Goal: Information Seeking & Learning: Learn about a topic

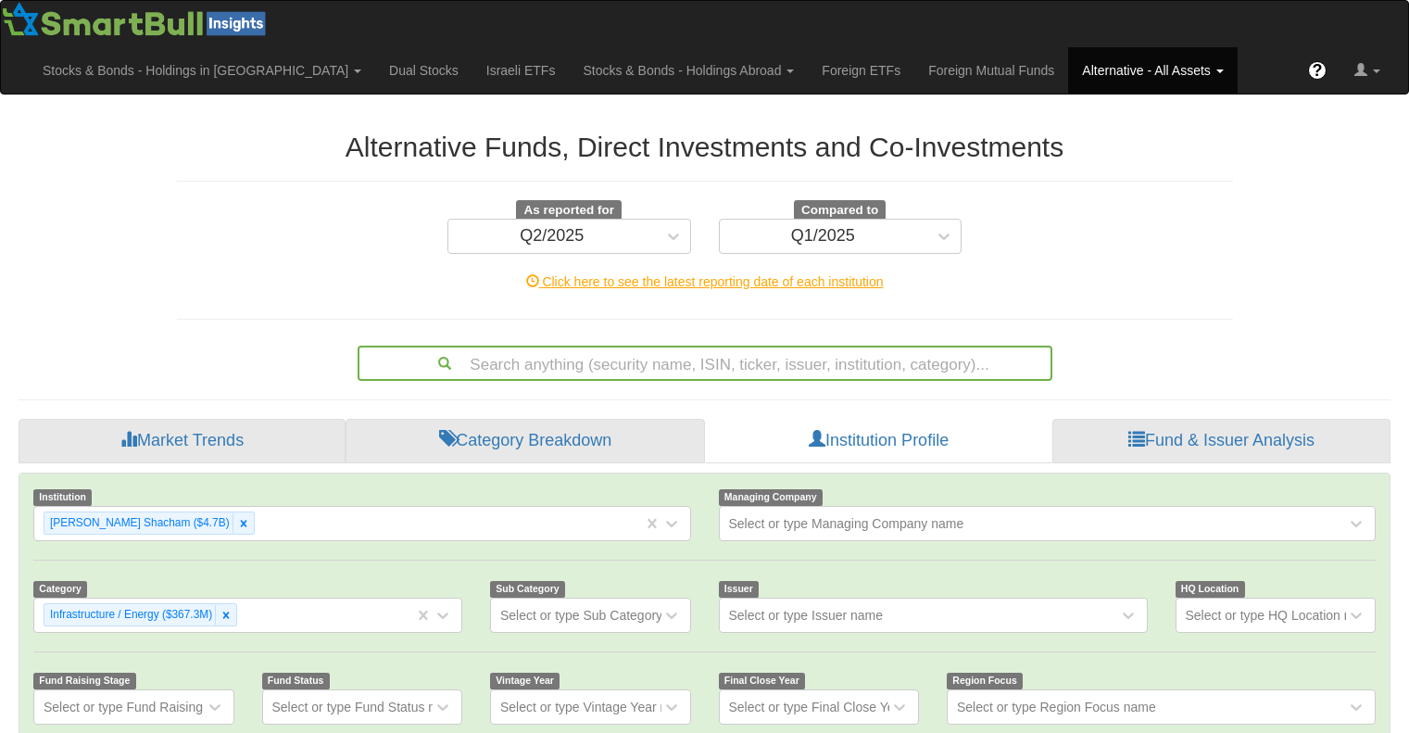
scroll to position [32, 0]
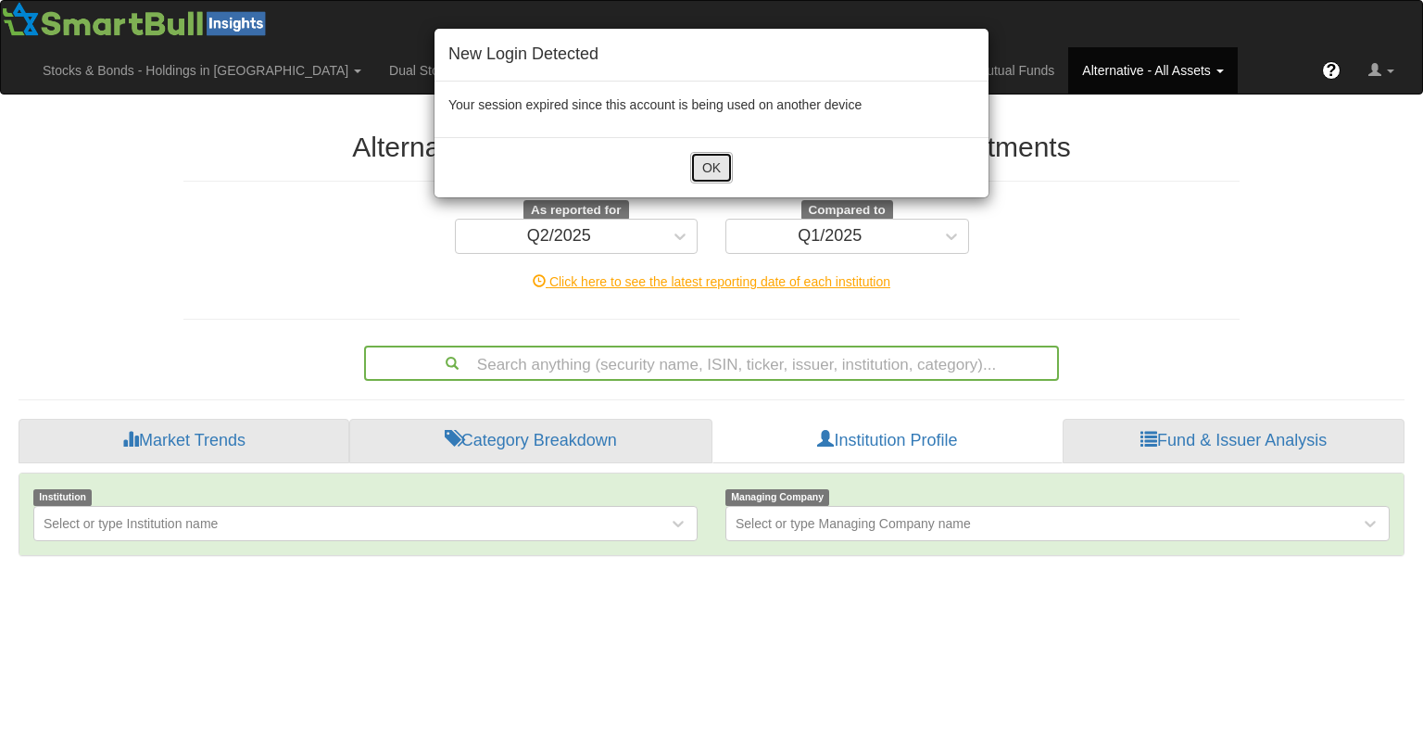
click at [723, 155] on button "OK" at bounding box center [711, 167] width 43 height 31
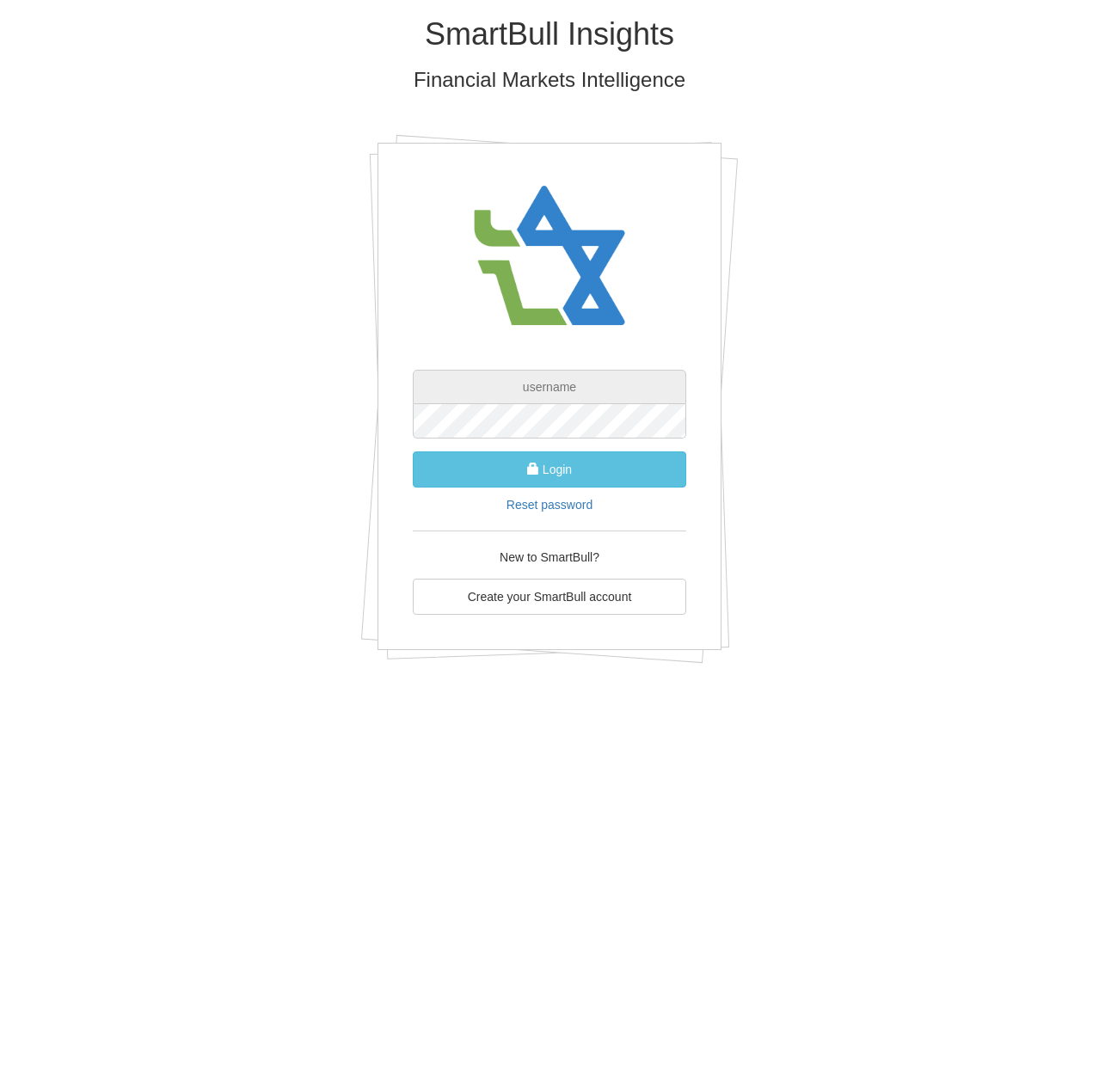
click at [567, 399] on input "text" at bounding box center [550, 386] width 274 height 34
type input "[PERSON_NAME][EMAIL_ADDRESS][DOMAIN_NAME]"
click at [572, 461] on button "Login" at bounding box center [550, 469] width 274 height 36
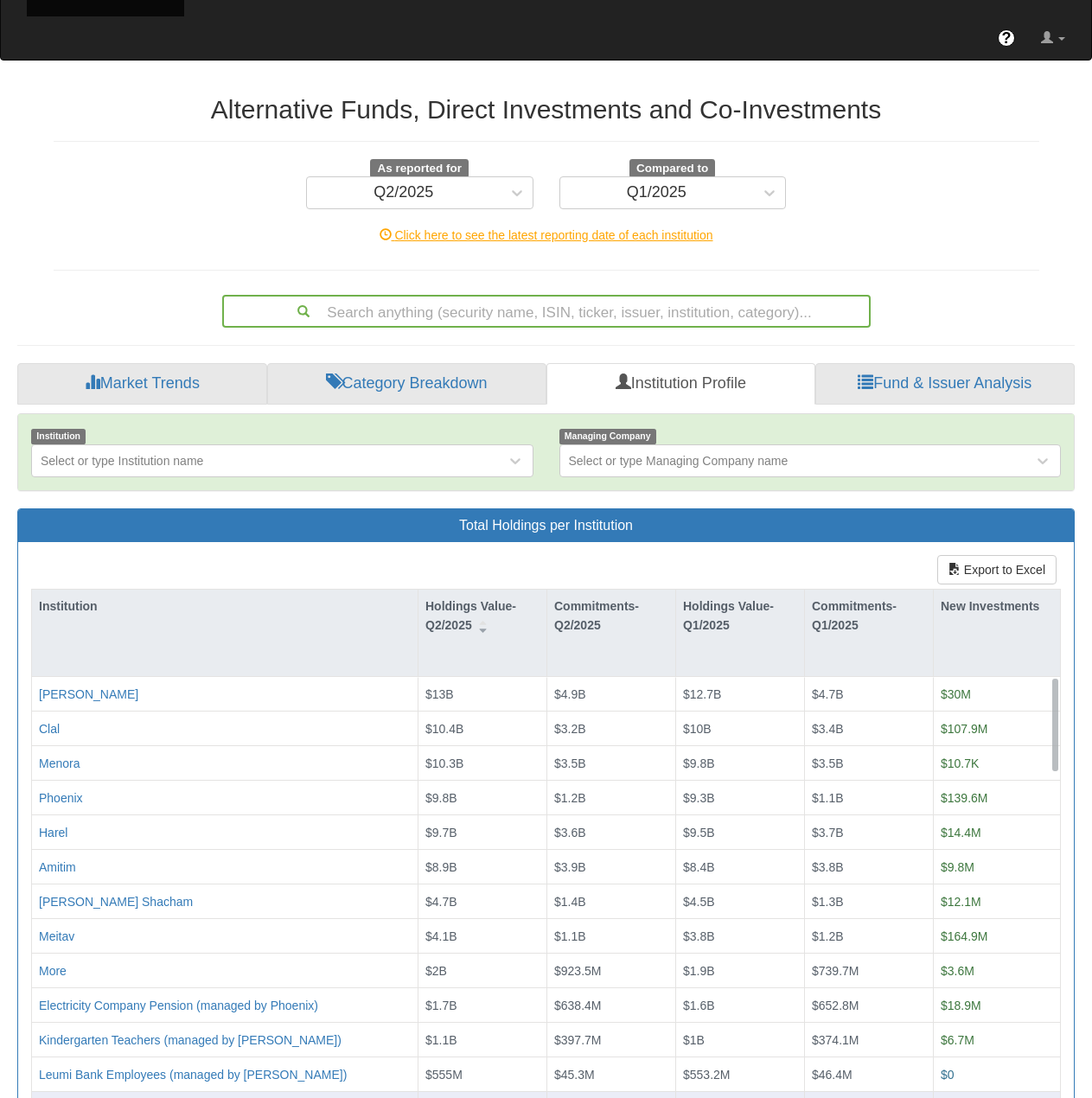
scroll to position [116, 0]
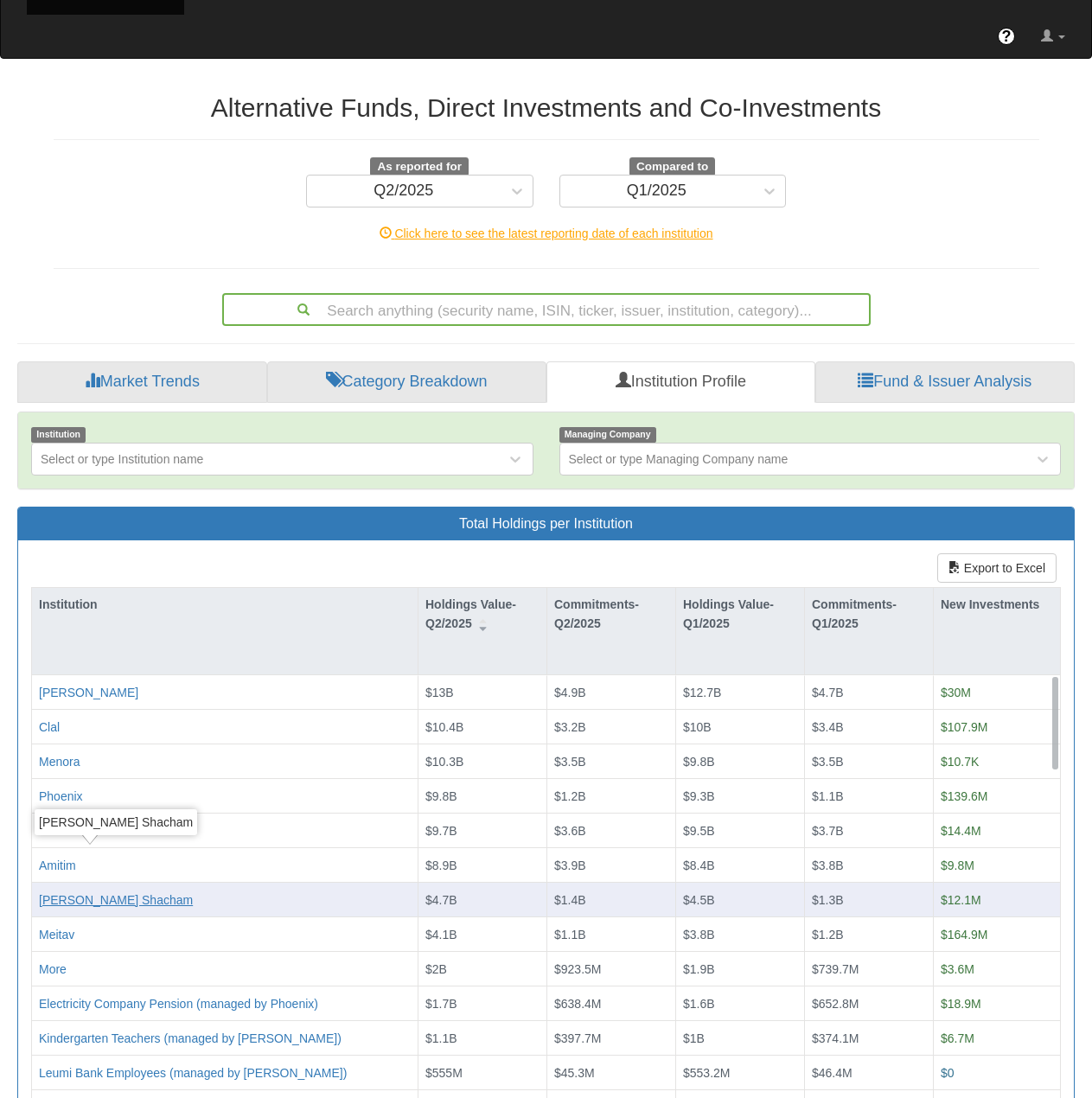
click at [62, 683] on div "[PERSON_NAME] Shacham" at bounding box center [116, 900] width 154 height 18
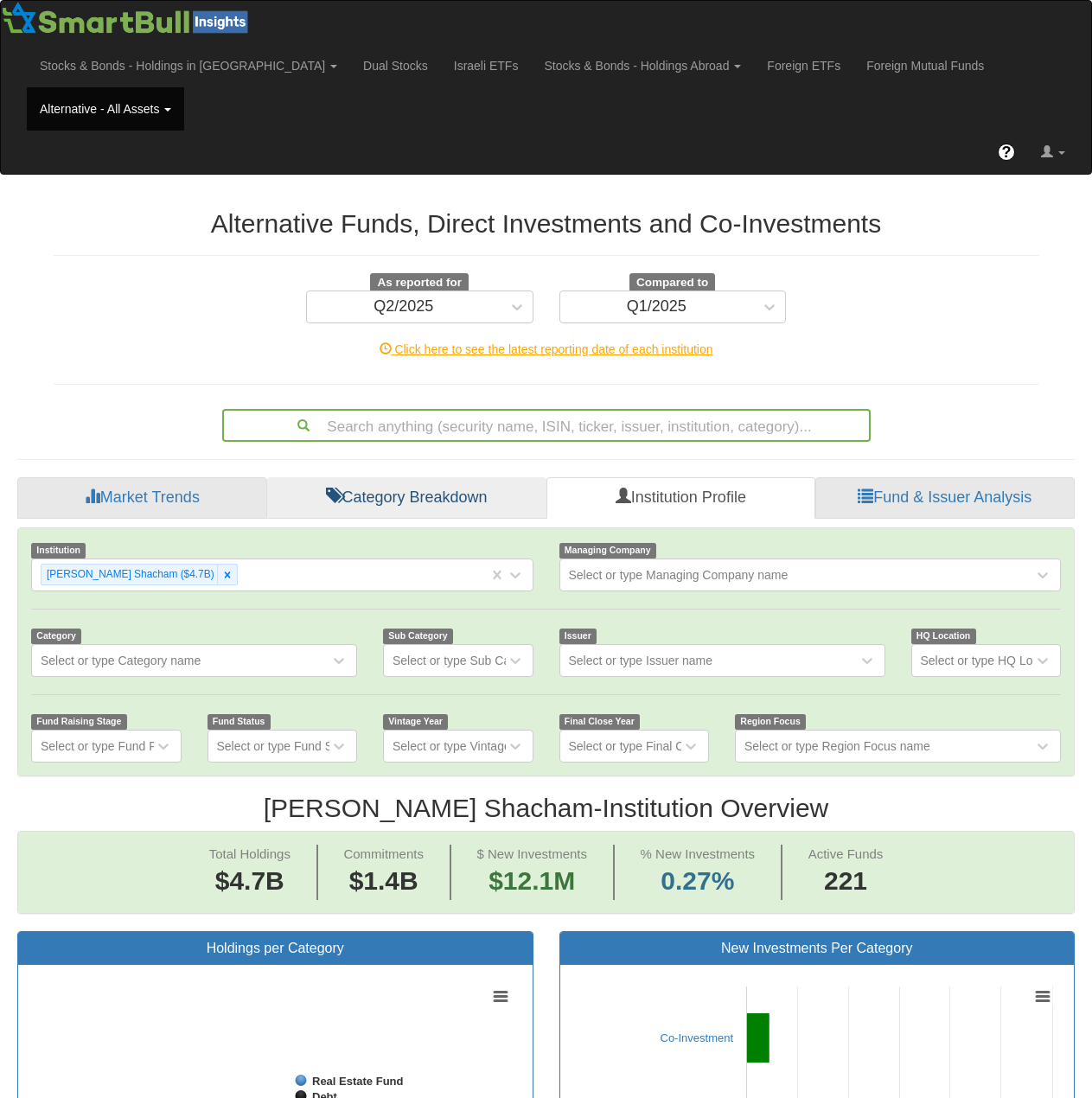
scroll to position [35, 1026]
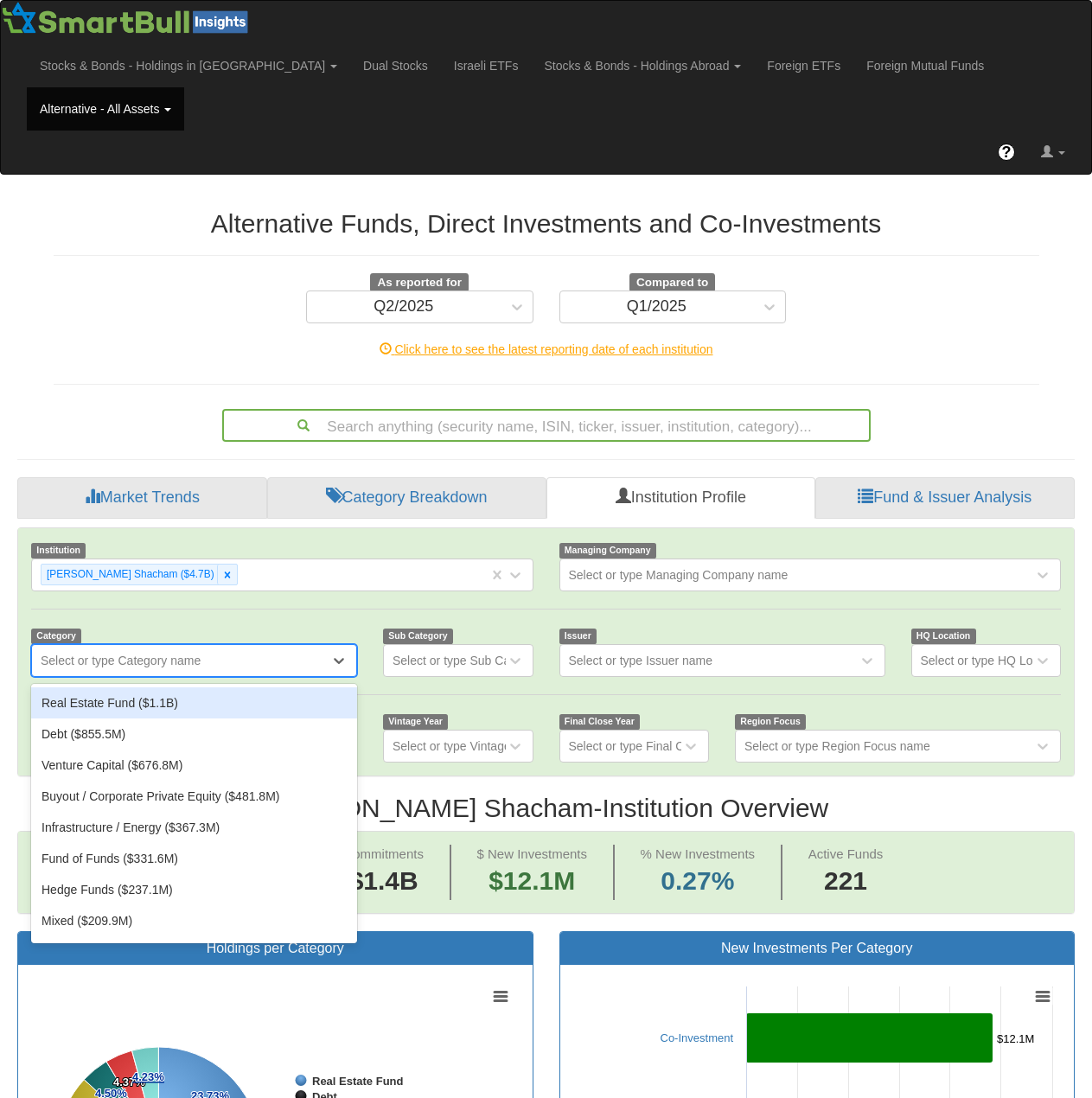
click at [159, 652] on div "Select or type Category name" at bounding box center [120, 660] width 160 height 18
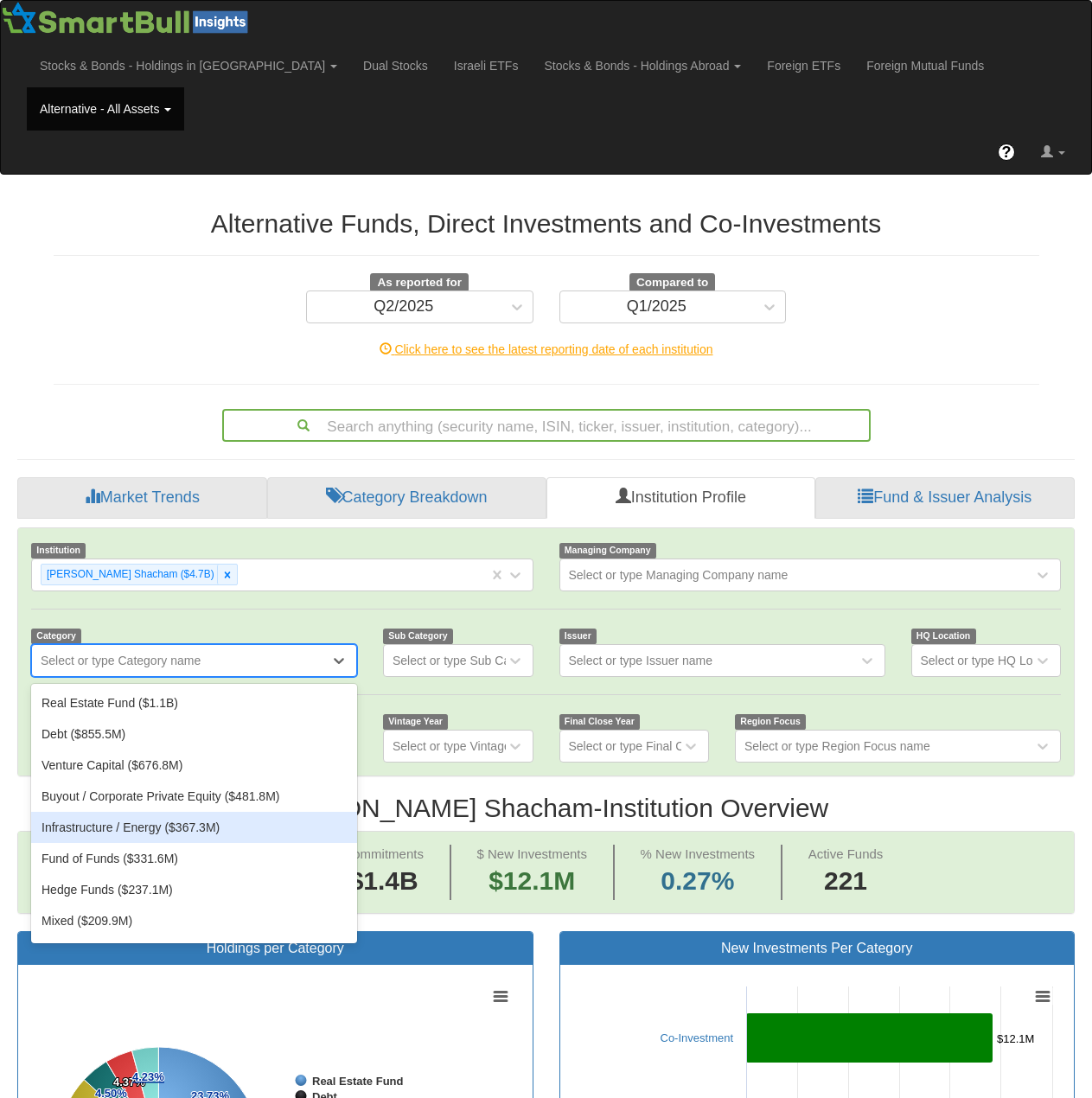
click at [135, 683] on div "Infrastructure / Energy ($367.3M)" at bounding box center [193, 827] width 326 height 31
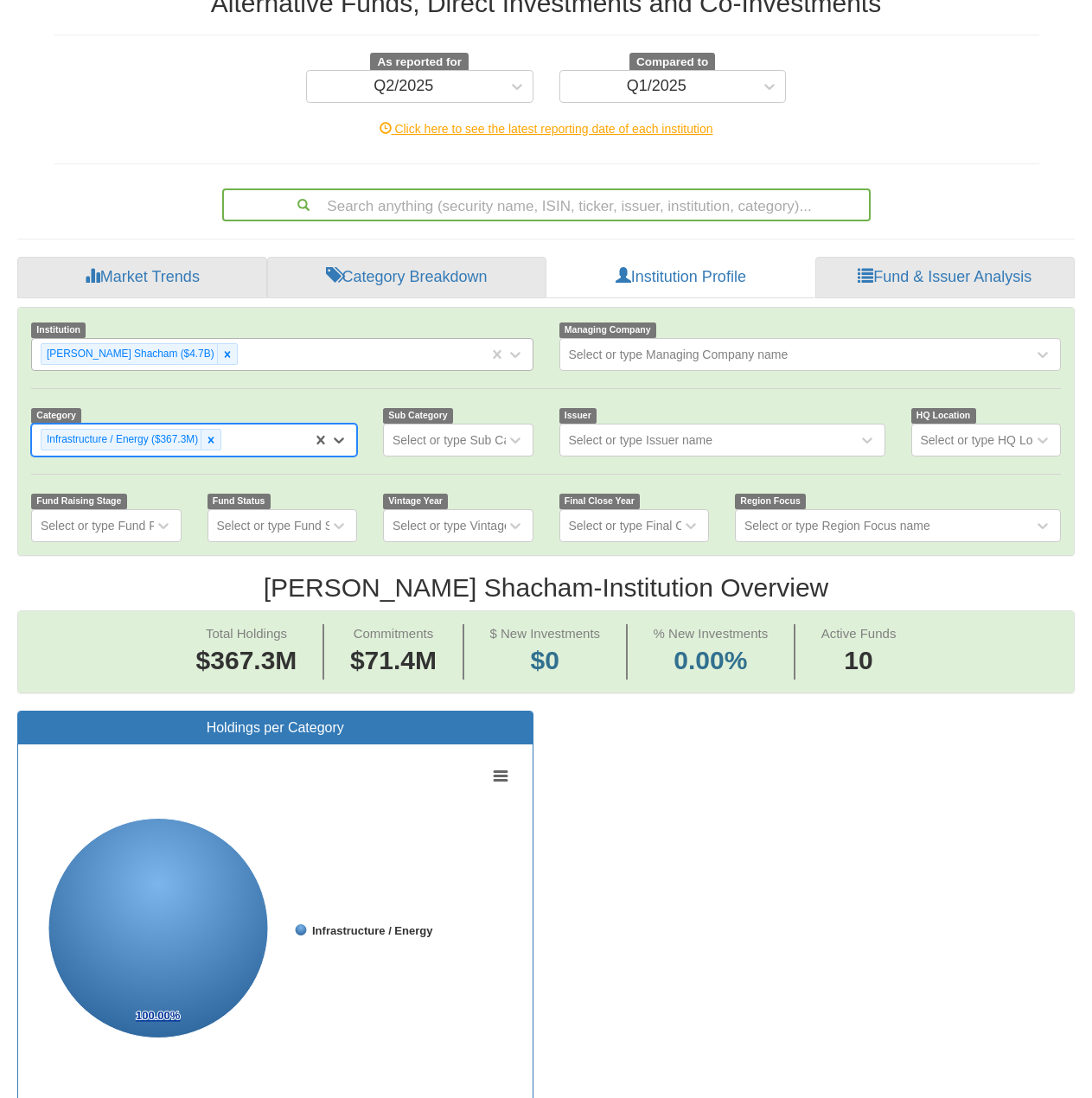
scroll to position [23, 0]
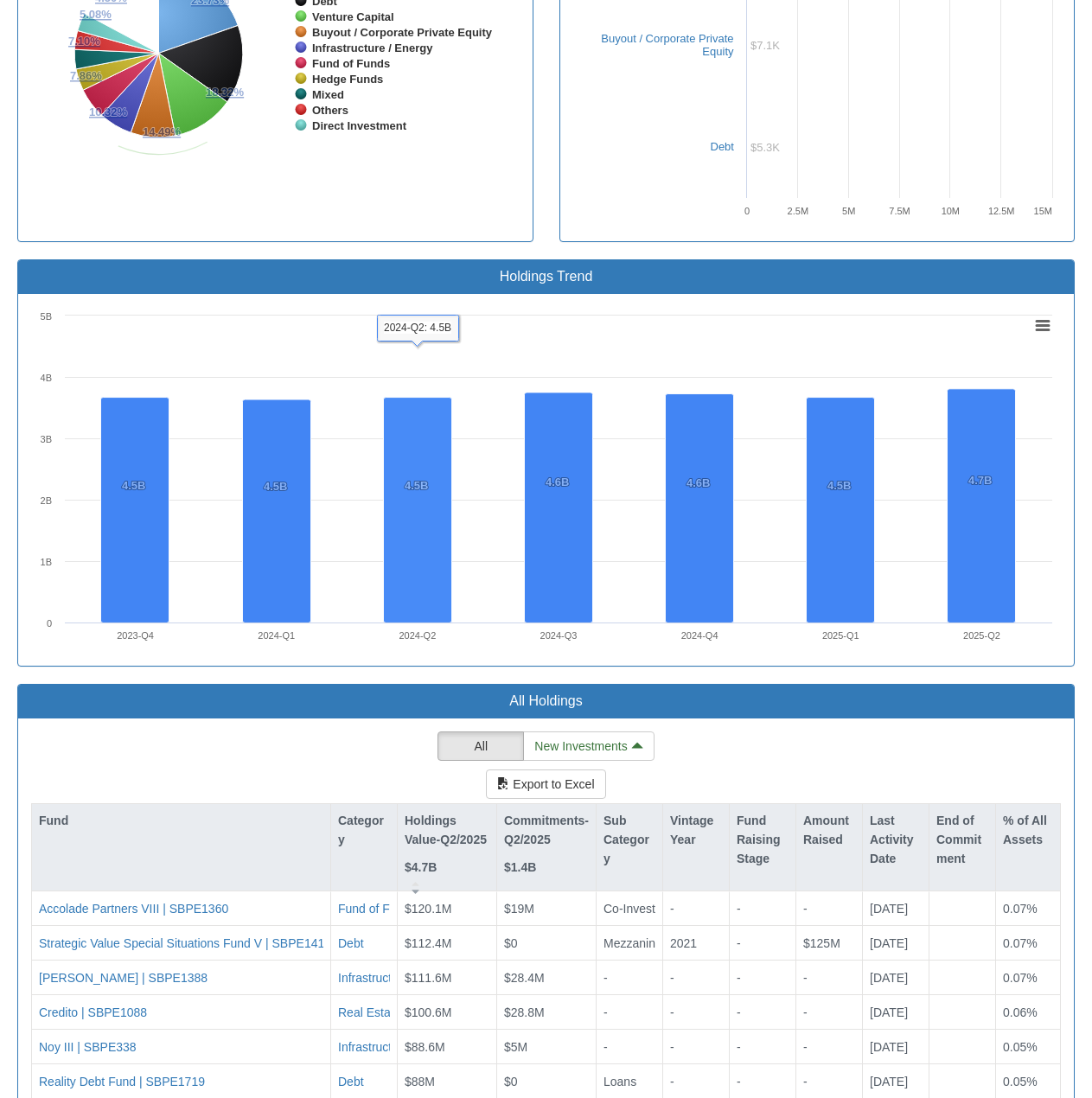
scroll to position [1407, 0]
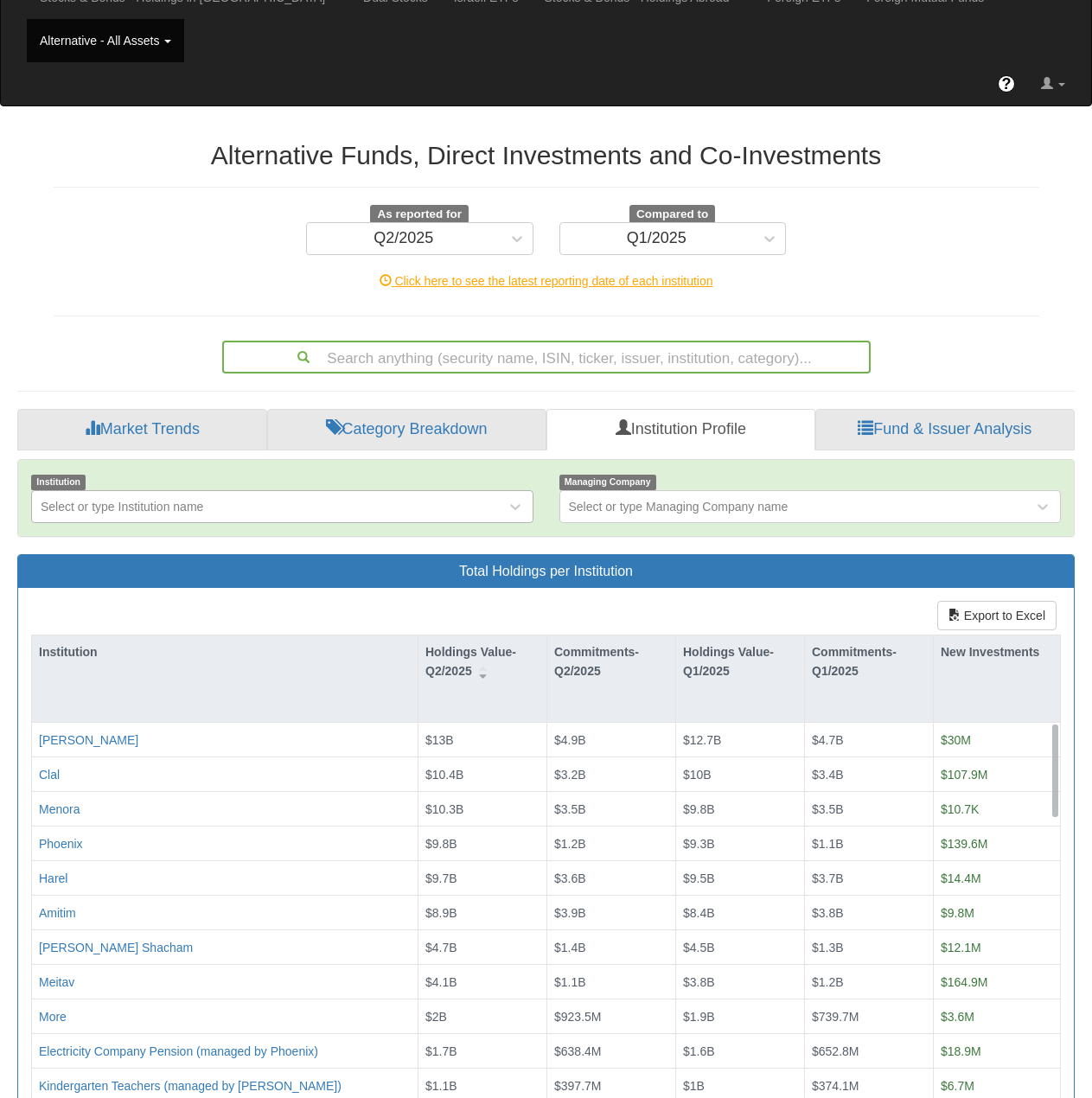
scroll to position [116, 0]
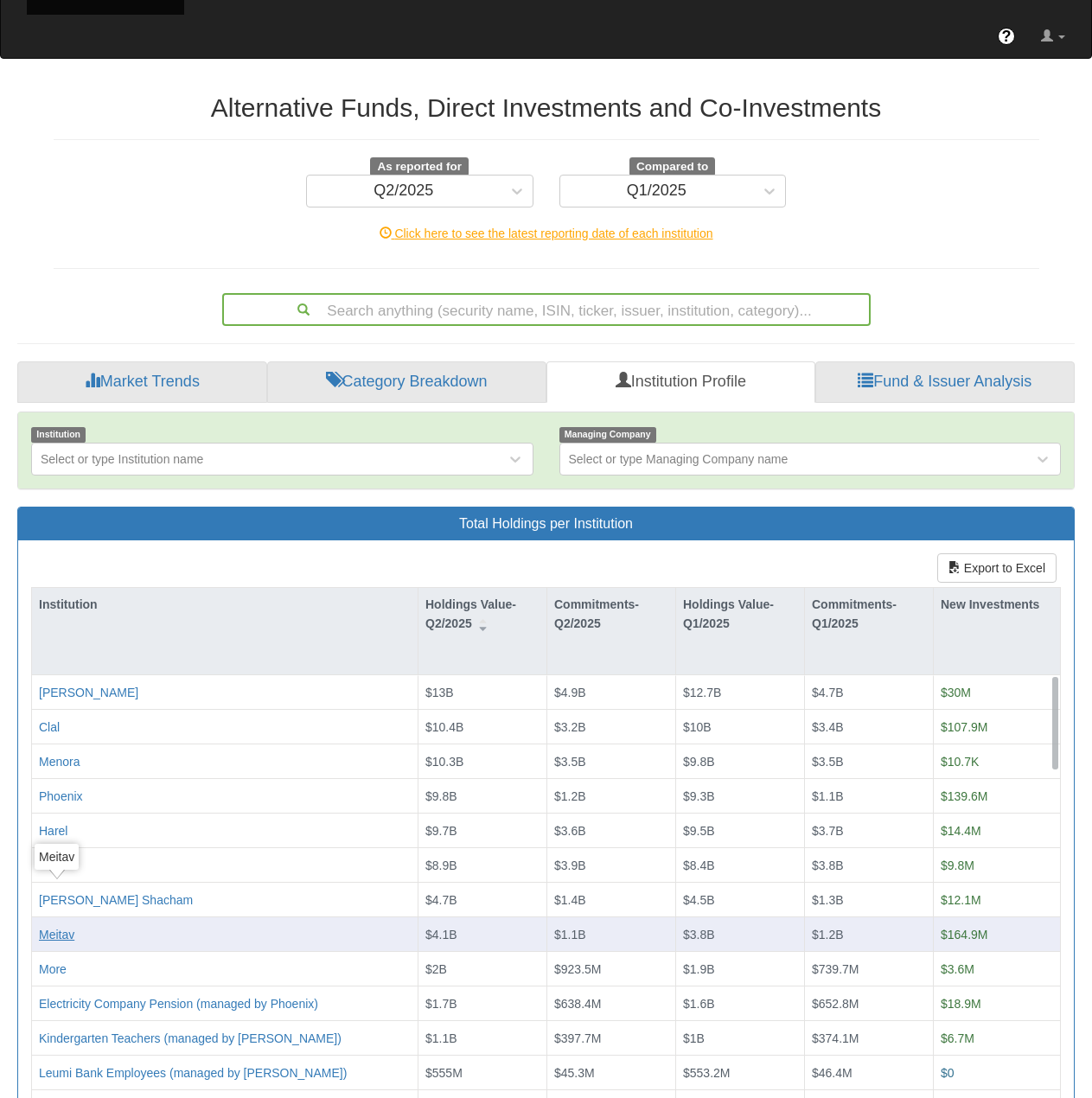
click at [59, 683] on div "Meitav" at bounding box center [57, 935] width 35 height 18
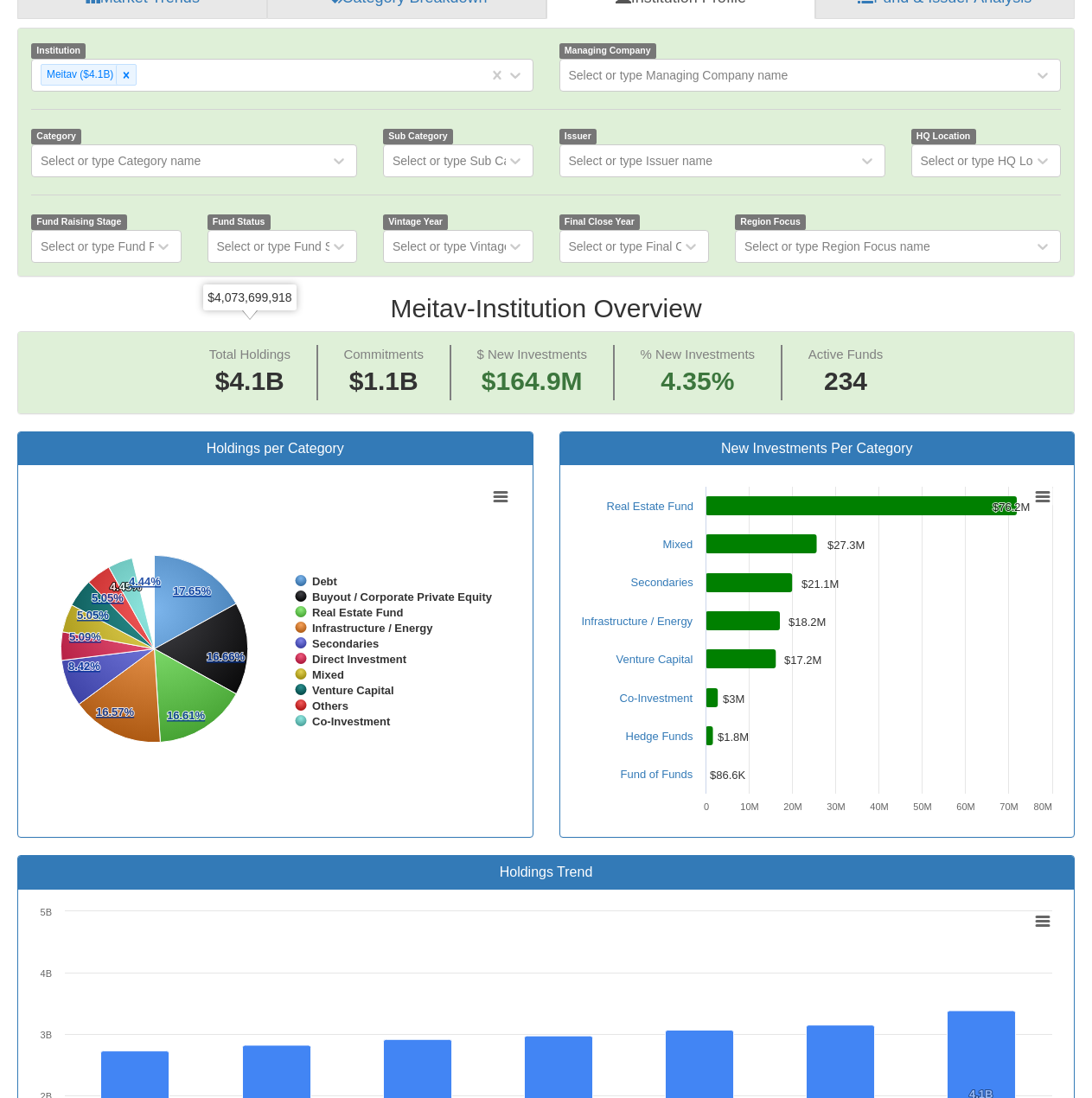
scroll to position [346, 0]
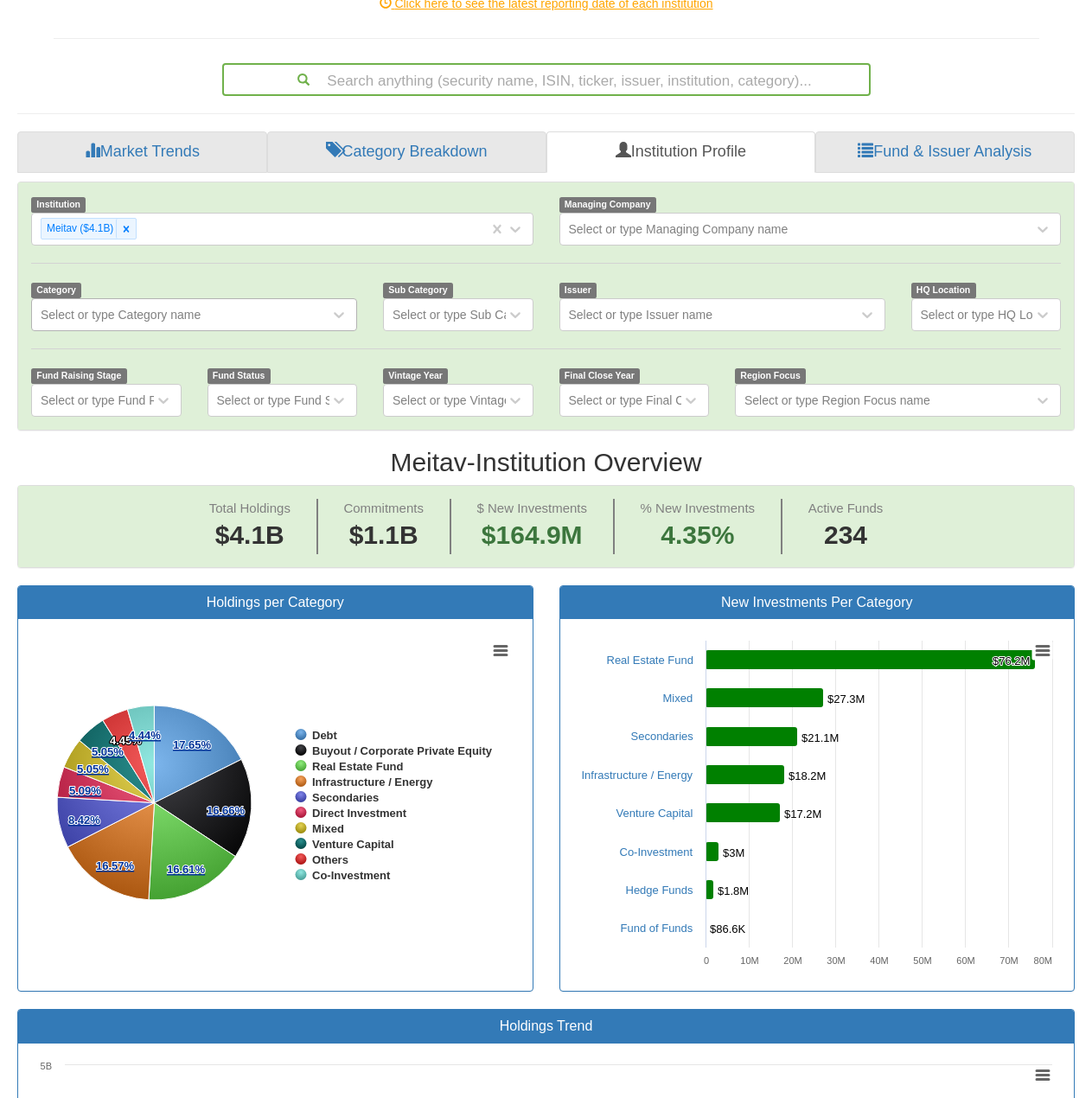
click at [172, 301] on div "Select or type Category name" at bounding box center [180, 315] width 298 height 28
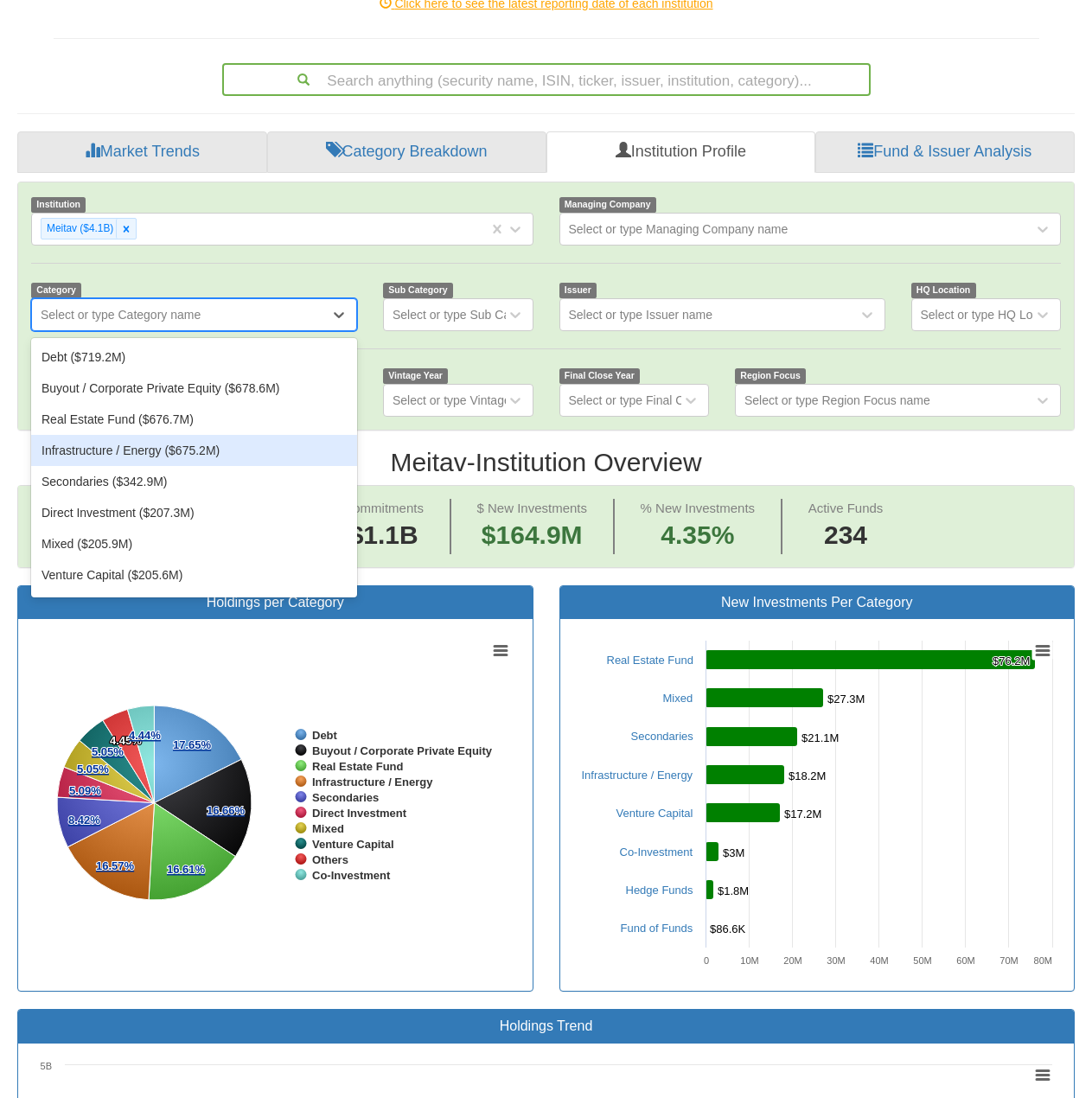
click at [188, 435] on div "Infrastructure / Energy ($675.2M)" at bounding box center [193, 450] width 326 height 31
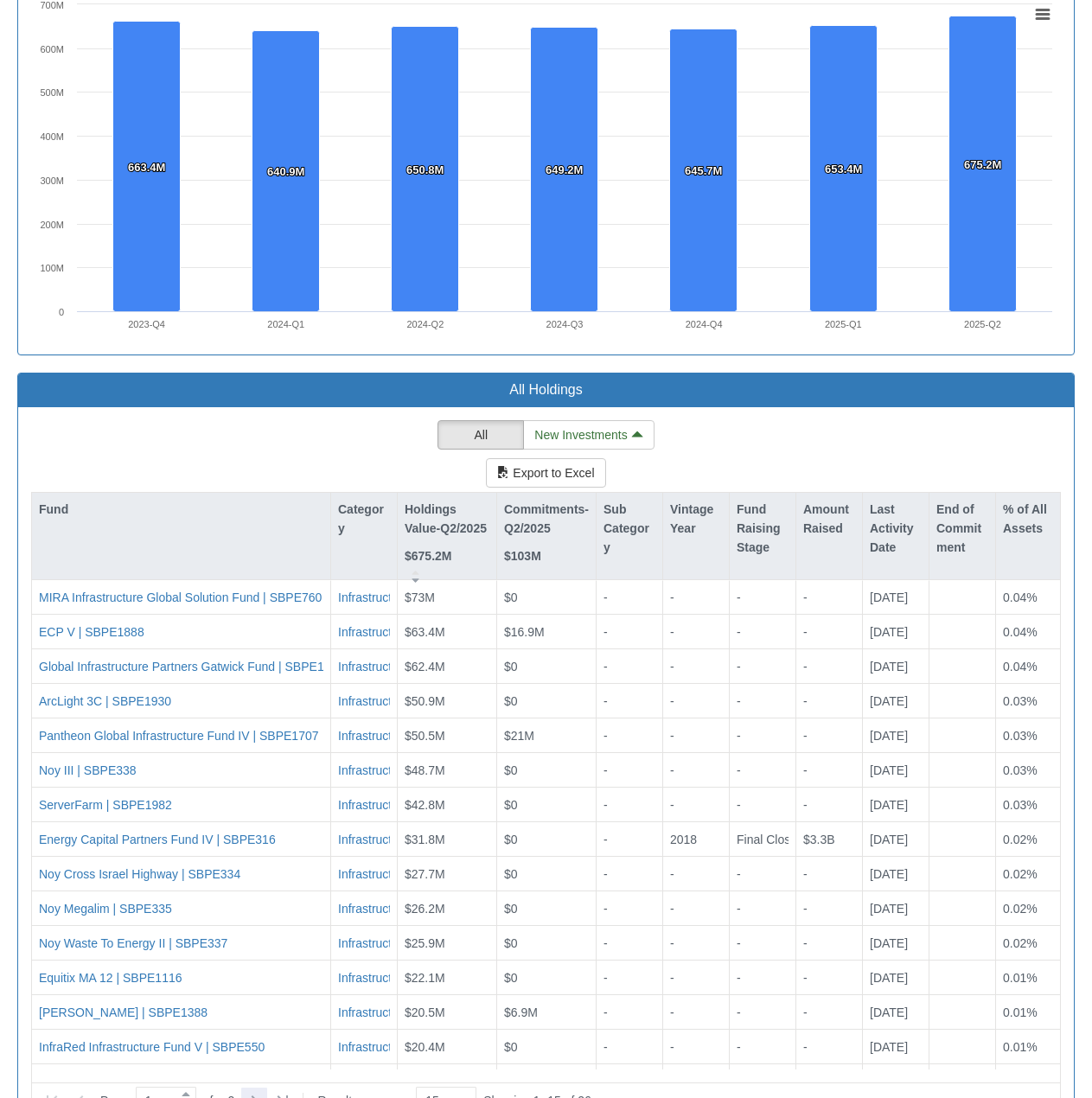
click at [253, 683] on icon at bounding box center [254, 1101] width 21 height 21
type input "2"
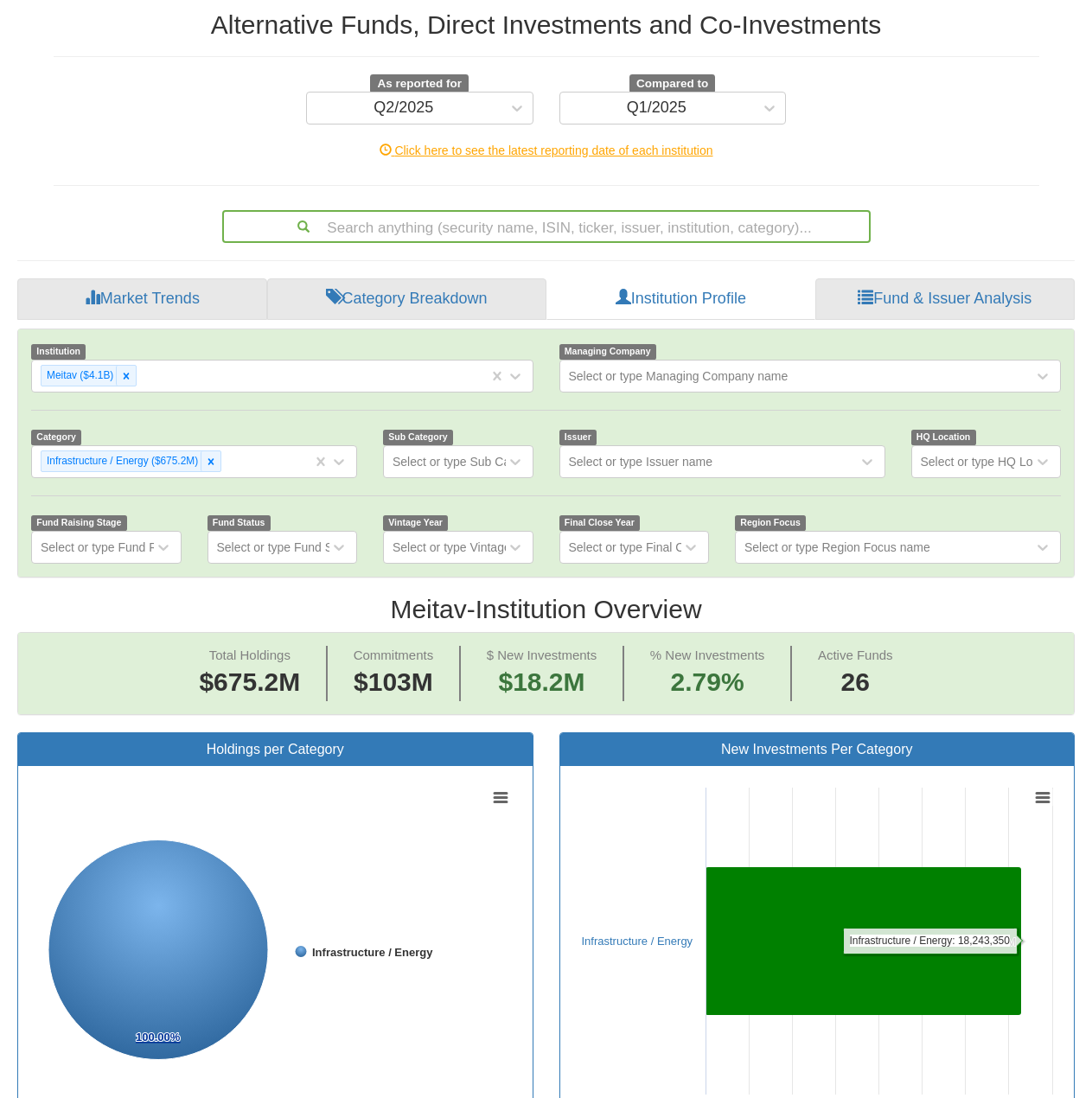
scroll to position [196, 0]
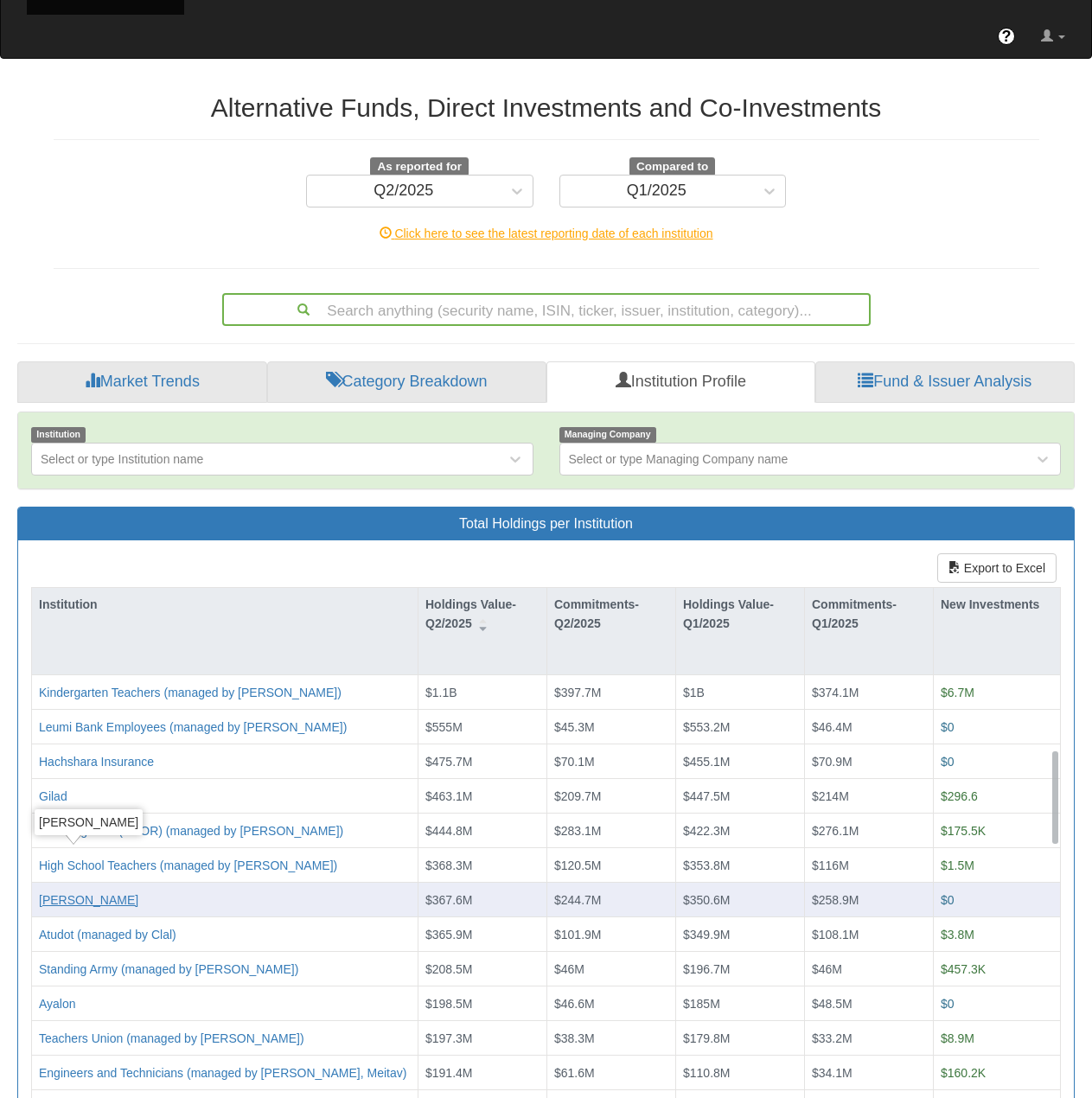
click at [82, 683] on div "[PERSON_NAME]" at bounding box center [89, 900] width 100 height 18
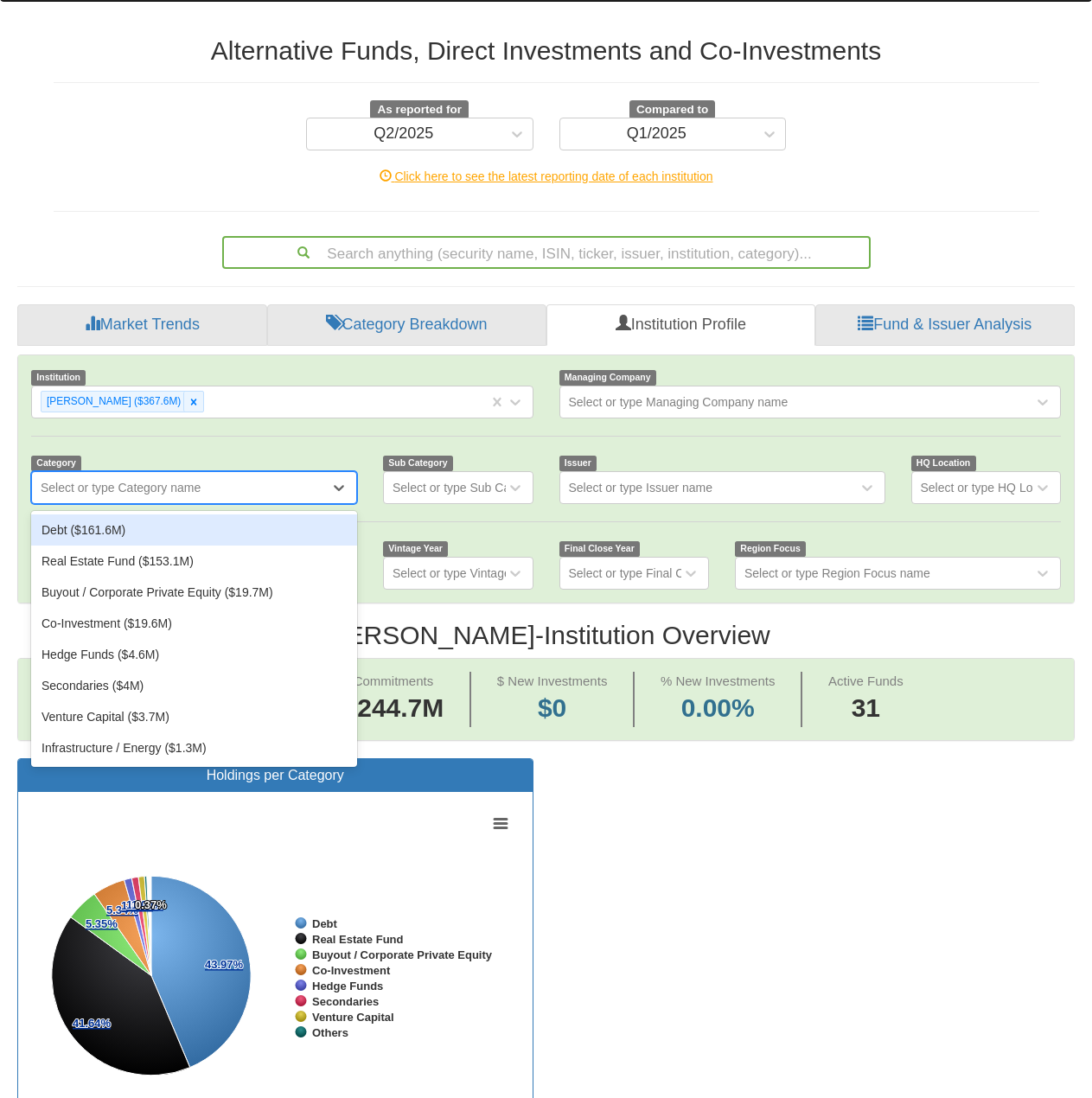
click at [188, 479] on div "Select or type Category name" at bounding box center [120, 487] width 160 height 18
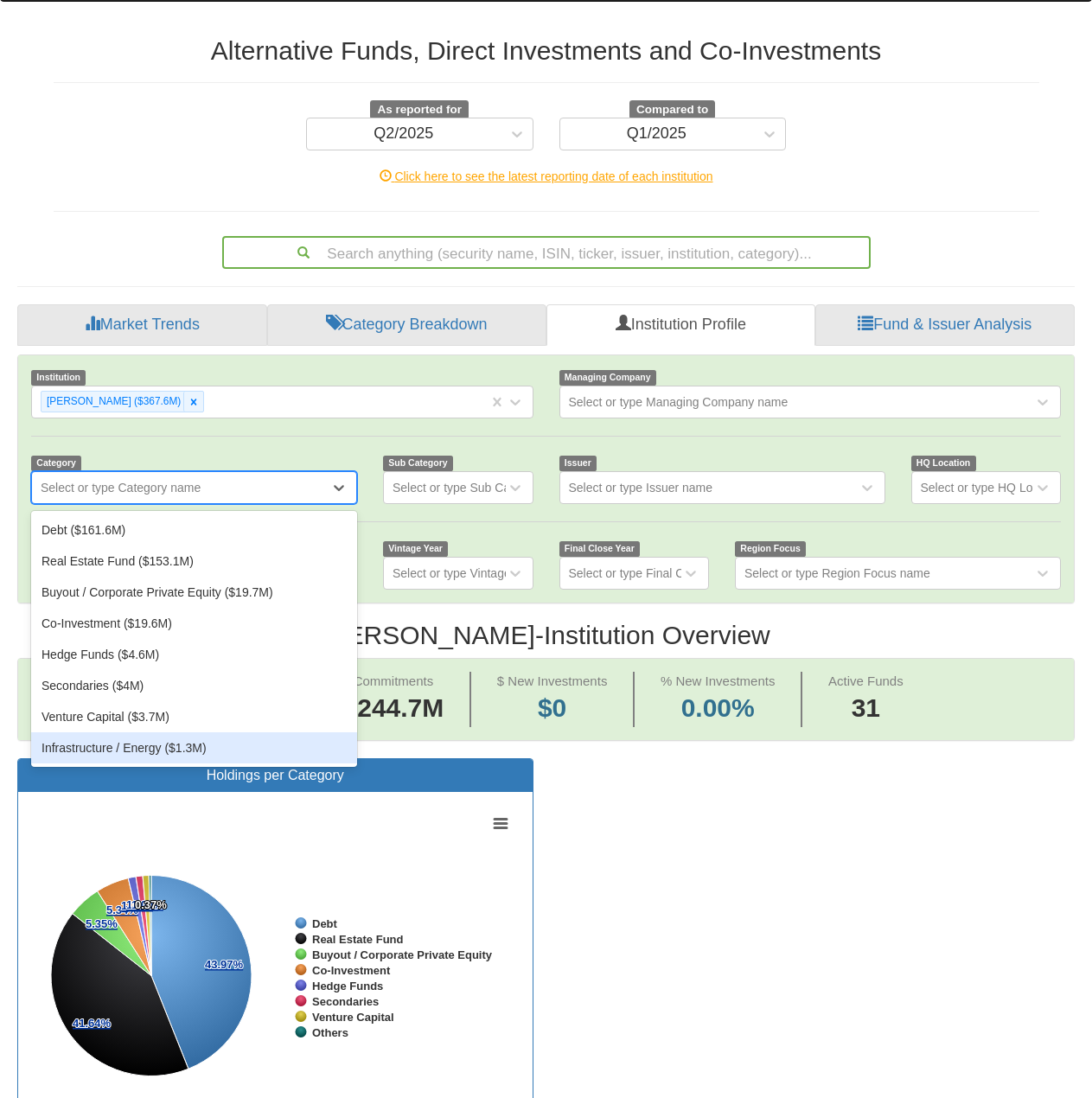
click at [172, 683] on div "Infrastructure / Energy ($1.3M)" at bounding box center [193, 748] width 326 height 31
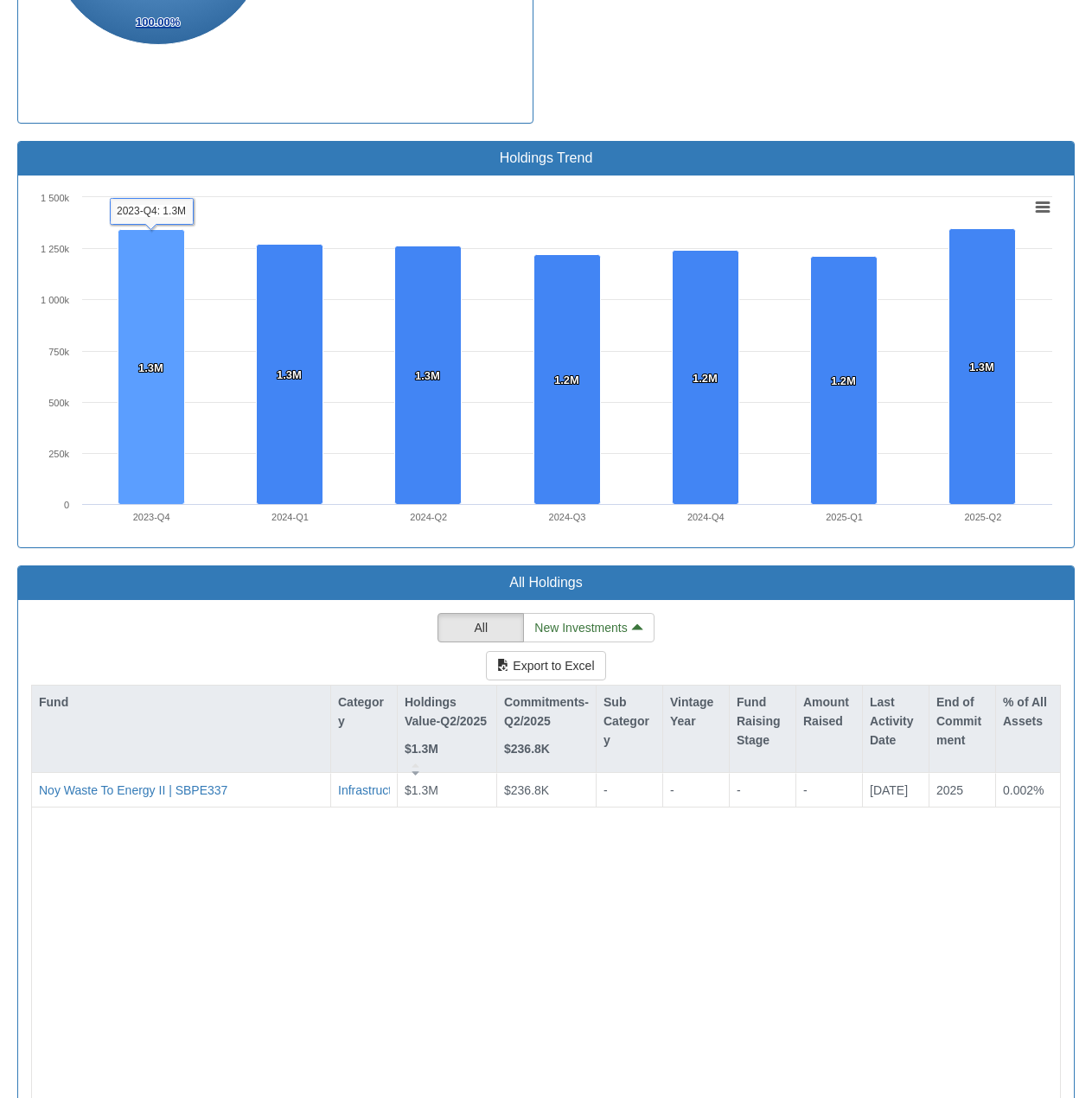
scroll to position [1407, 0]
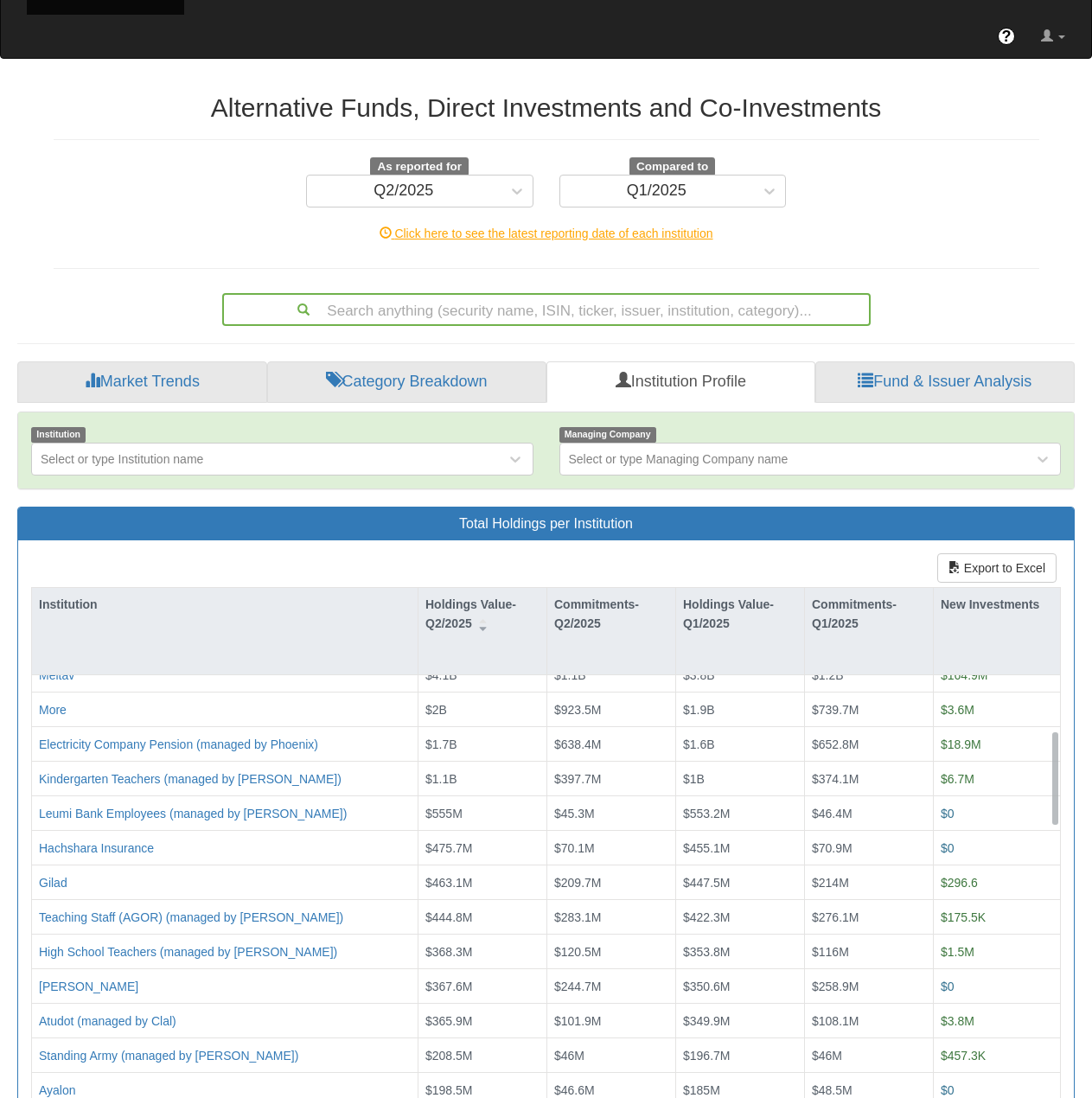
scroll to position [260, 0]
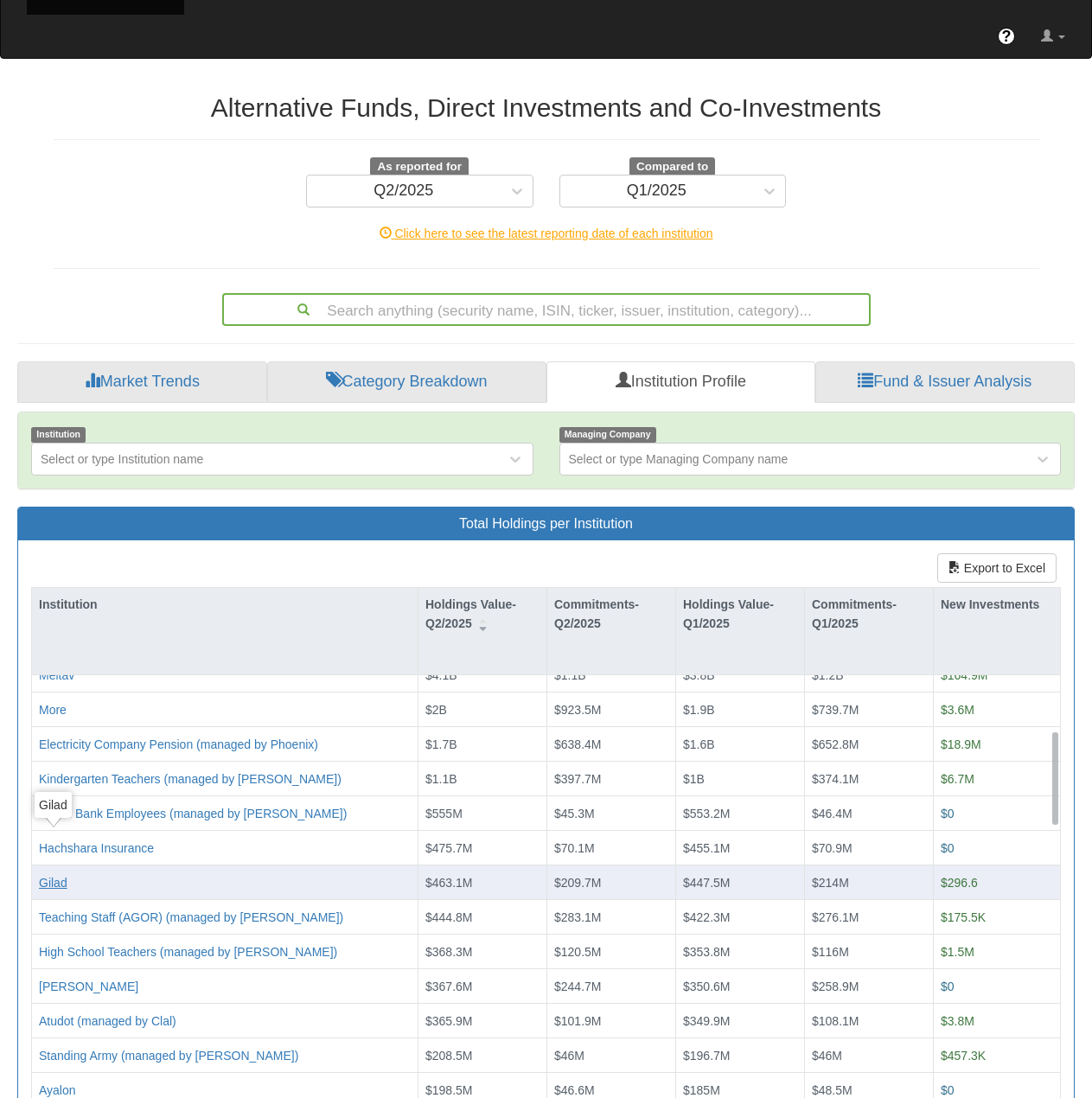
click at [62, 683] on div "Gilad" at bounding box center [53, 883] width 29 height 18
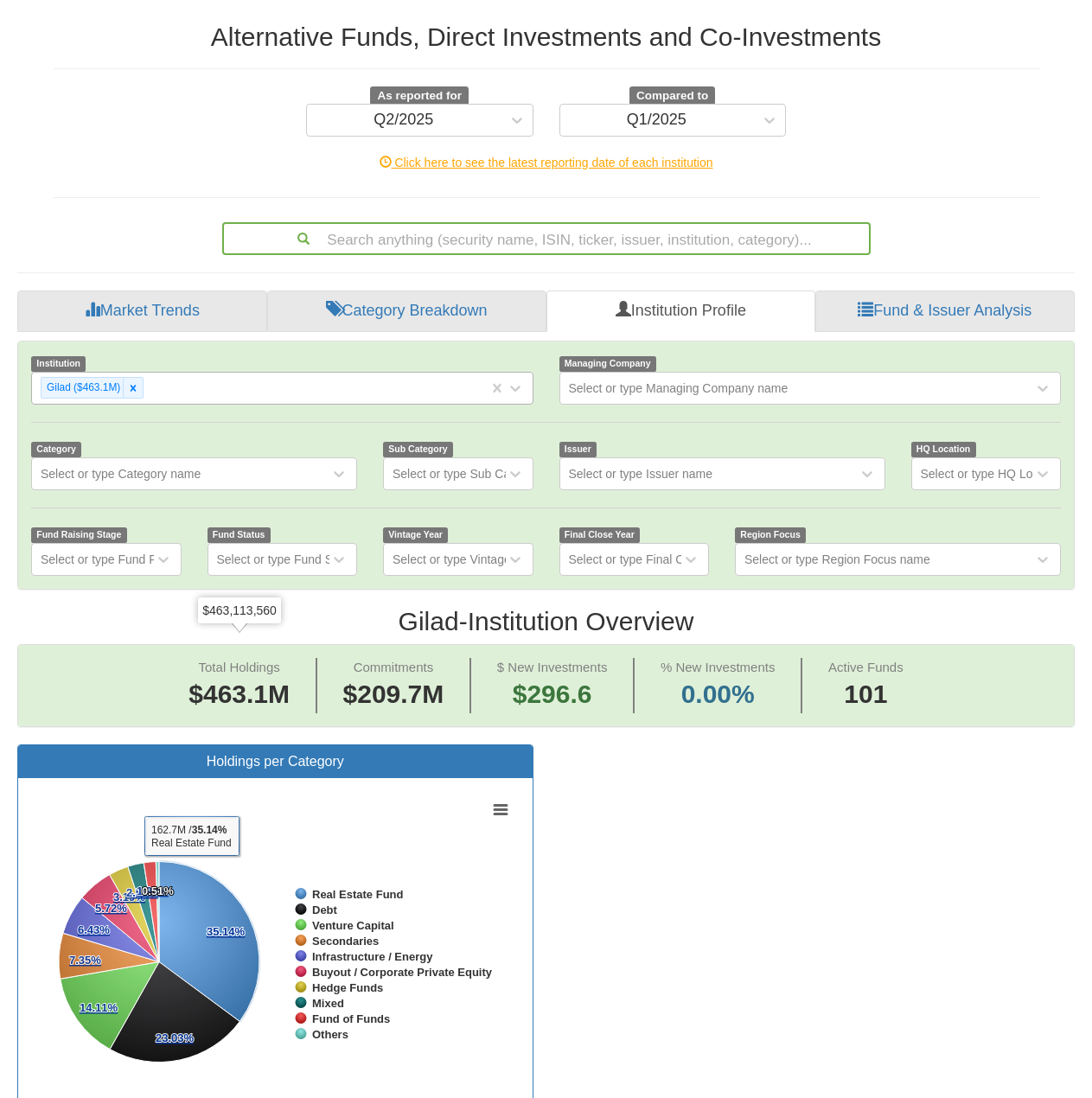
scroll to position [173, 0]
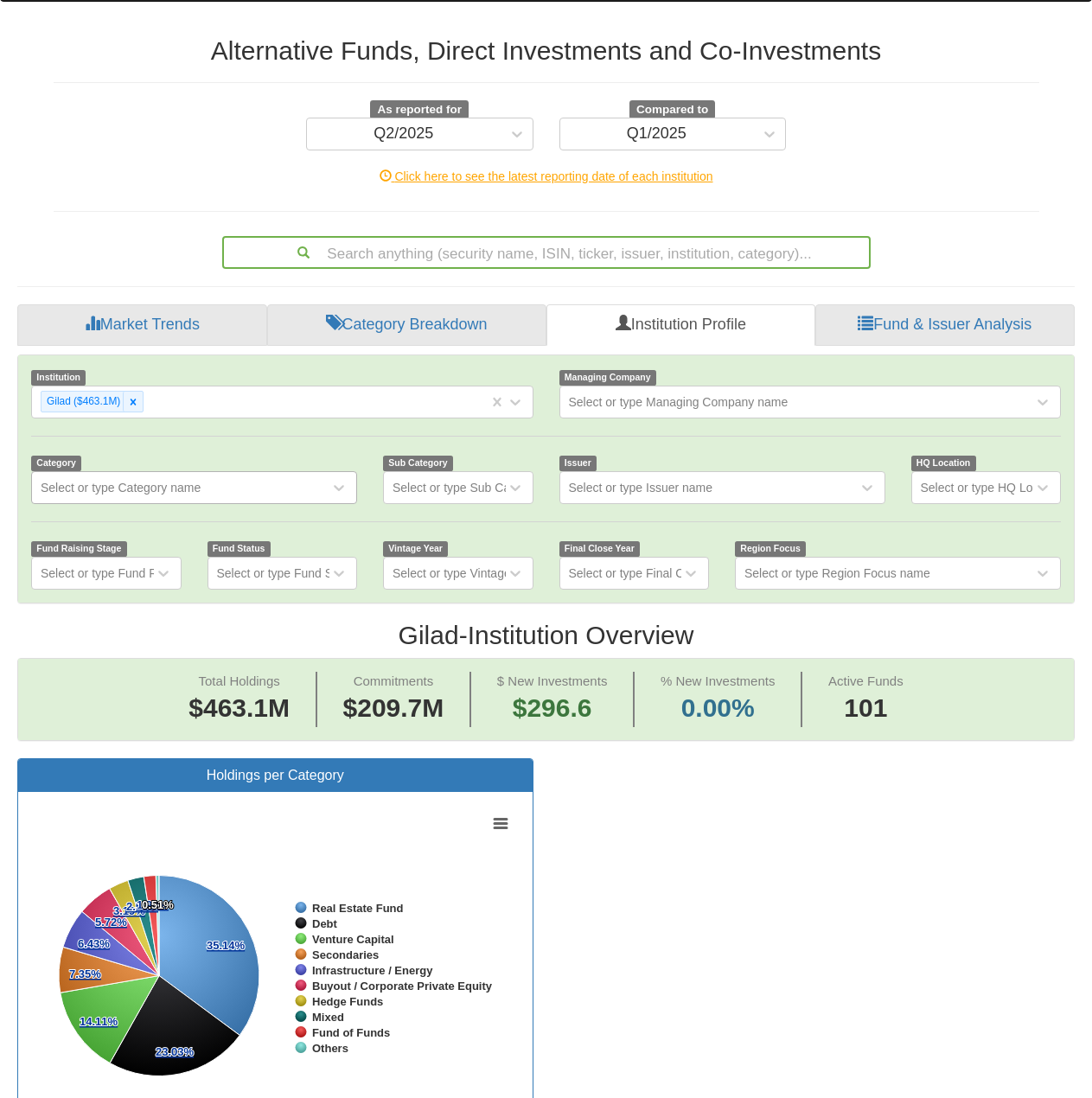
click at [180, 479] on div "Select or type Category name" at bounding box center [120, 487] width 160 height 18
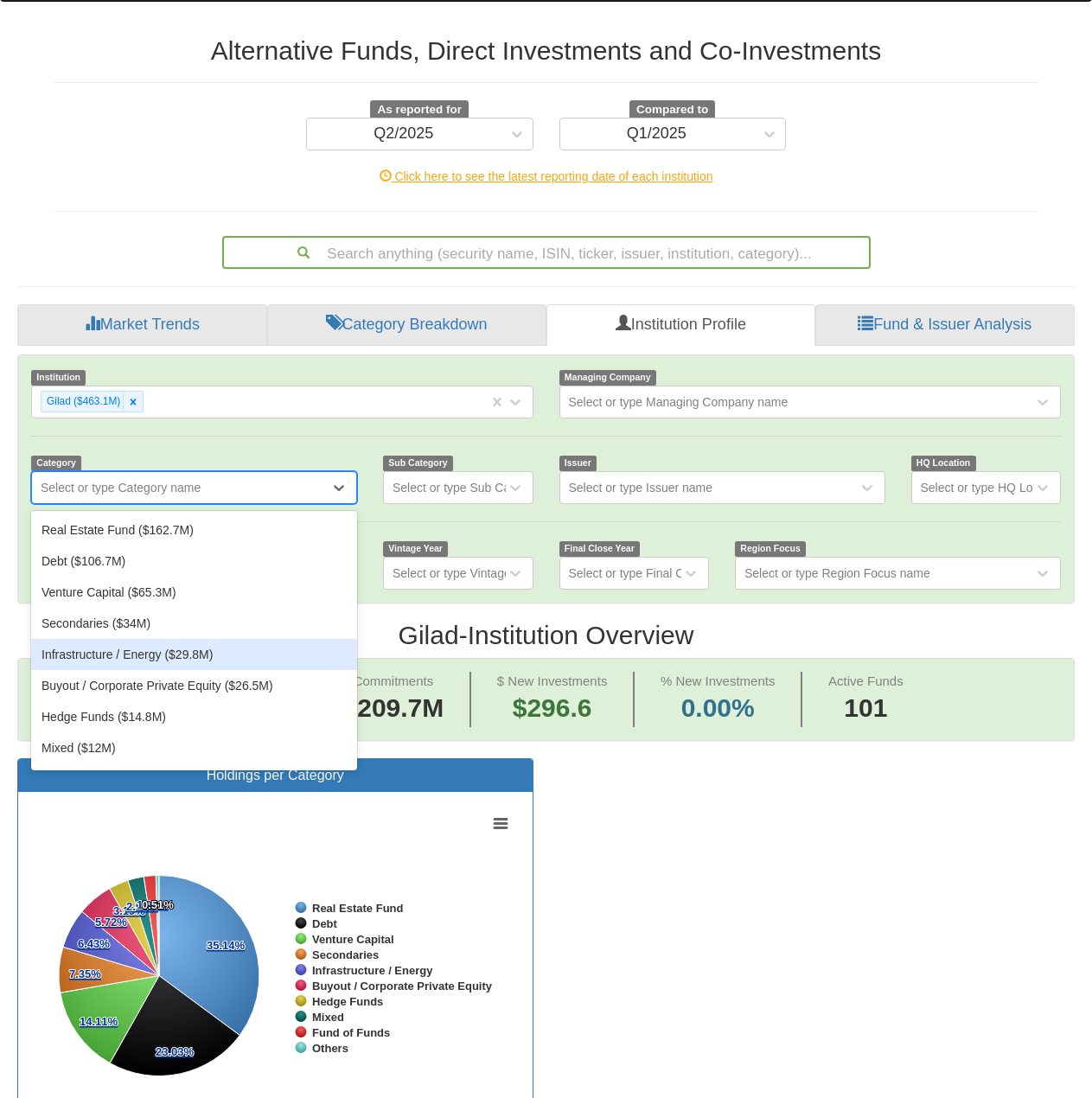
click at [178, 640] on div "Infrastructure / Energy ($29.8M)" at bounding box center [193, 655] width 326 height 31
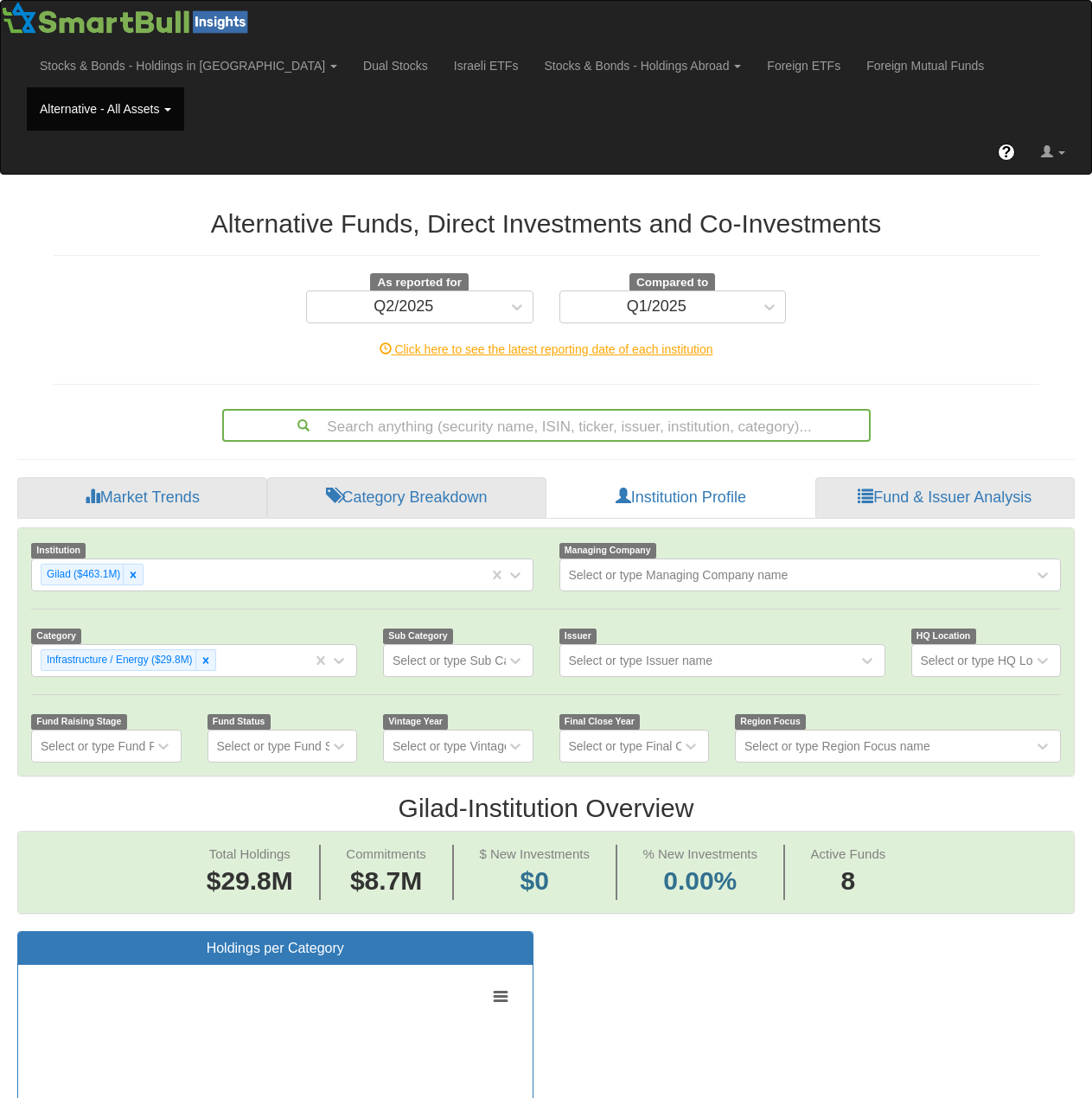
scroll to position [544, 0]
